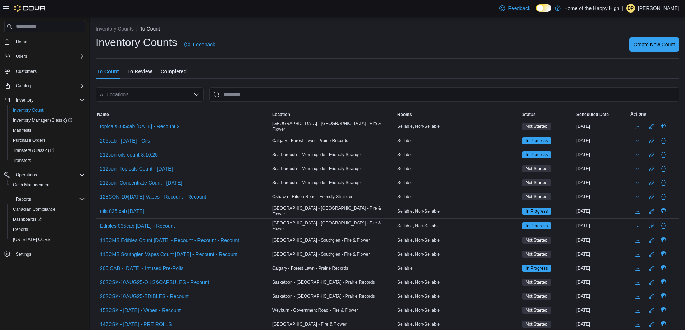
click at [181, 68] on span "Completed" at bounding box center [174, 71] width 26 height 14
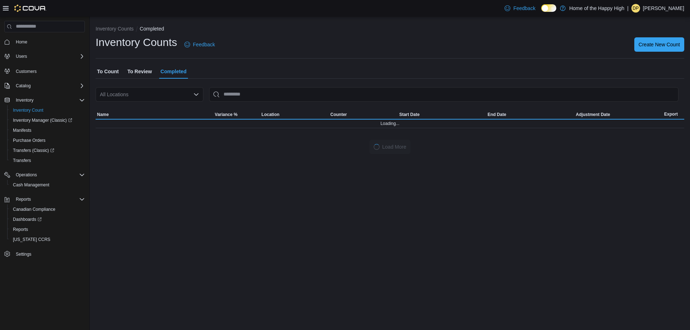
click at [156, 88] on div "All Locations" at bounding box center [150, 94] width 108 height 14
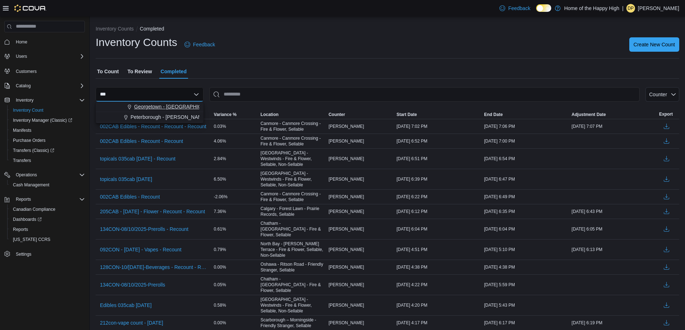
type input "***"
click at [166, 104] on span "Georgetown - Mountainview - Fire & Flower" at bounding box center [193, 106] width 119 height 7
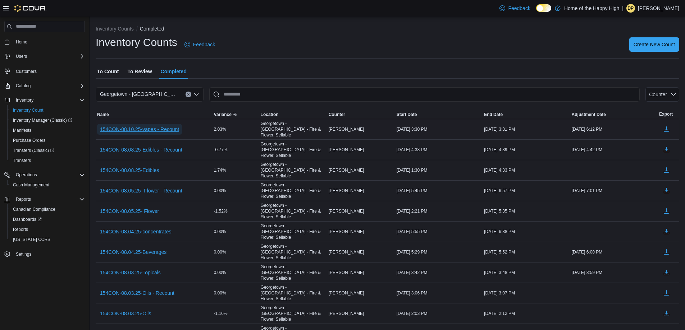
click at [171, 126] on span "154CON-08.10.25-vapes - Recount" at bounding box center [139, 129] width 79 height 7
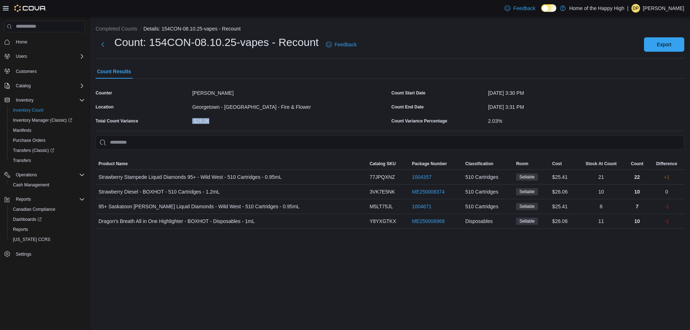
drag, startPoint x: 192, startPoint y: 120, endPoint x: 209, endPoint y: 119, distance: 16.6
click at [209, 119] on div "-$26.06" at bounding box center [290, 119] width 196 height 9
copy div "-$26.06"
